Goal: Task Accomplishment & Management: Manage account settings

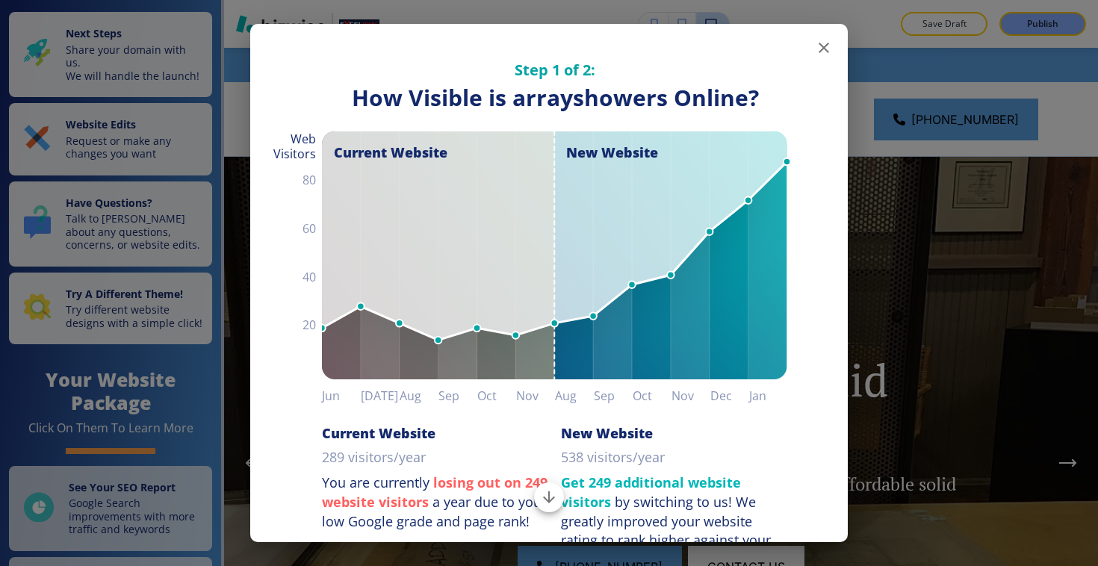
click at [821, 55] on icon "button" at bounding box center [824, 48] width 18 height 18
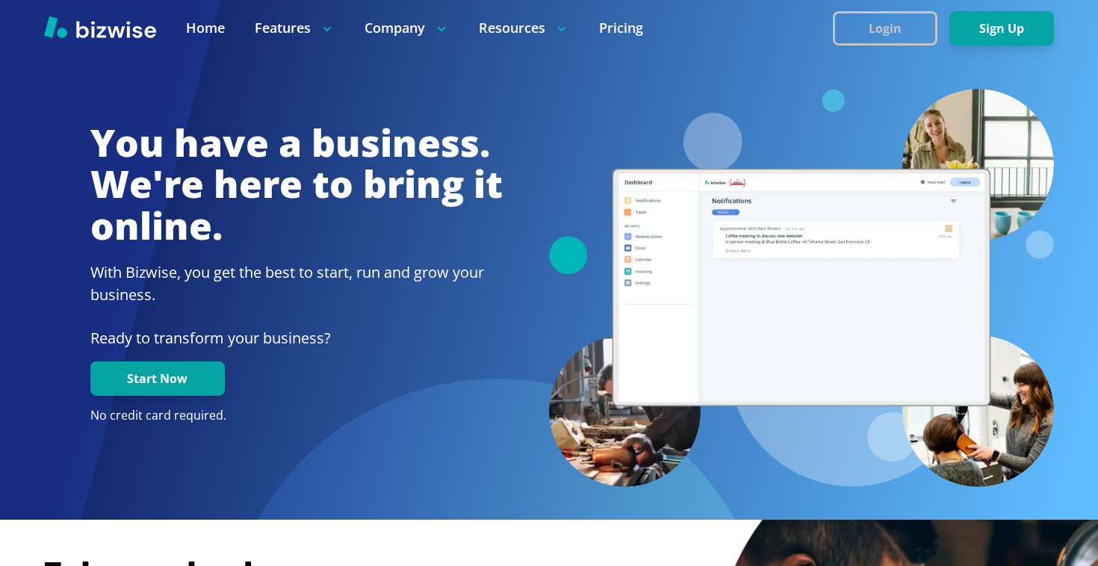
click at [885, 31] on button "Login" at bounding box center [885, 28] width 105 height 34
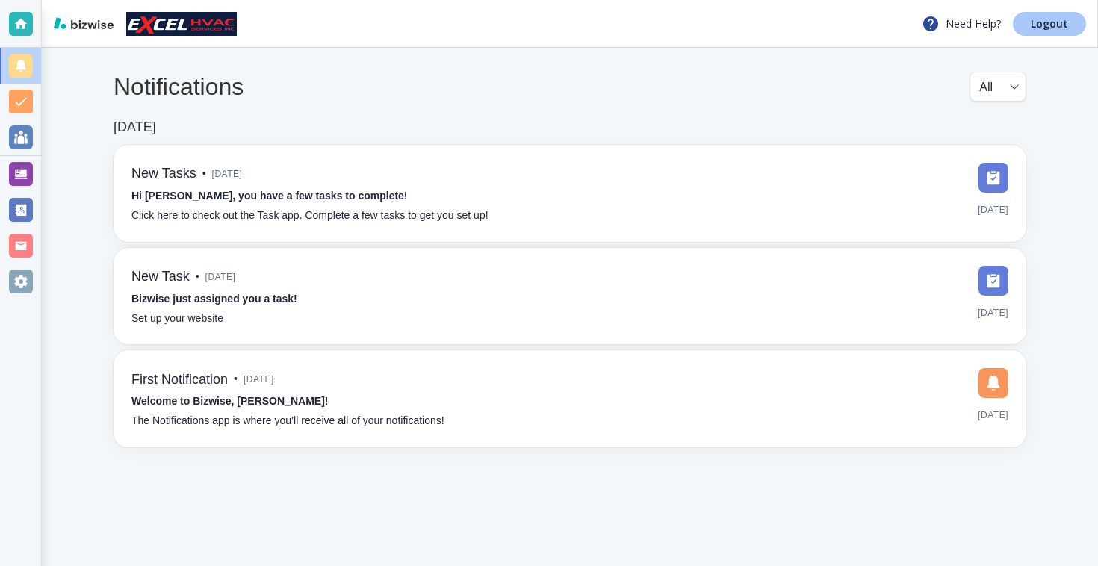
click at [1042, 22] on p "Logout" at bounding box center [1049, 24] width 37 height 10
